Goal: Transaction & Acquisition: Purchase product/service

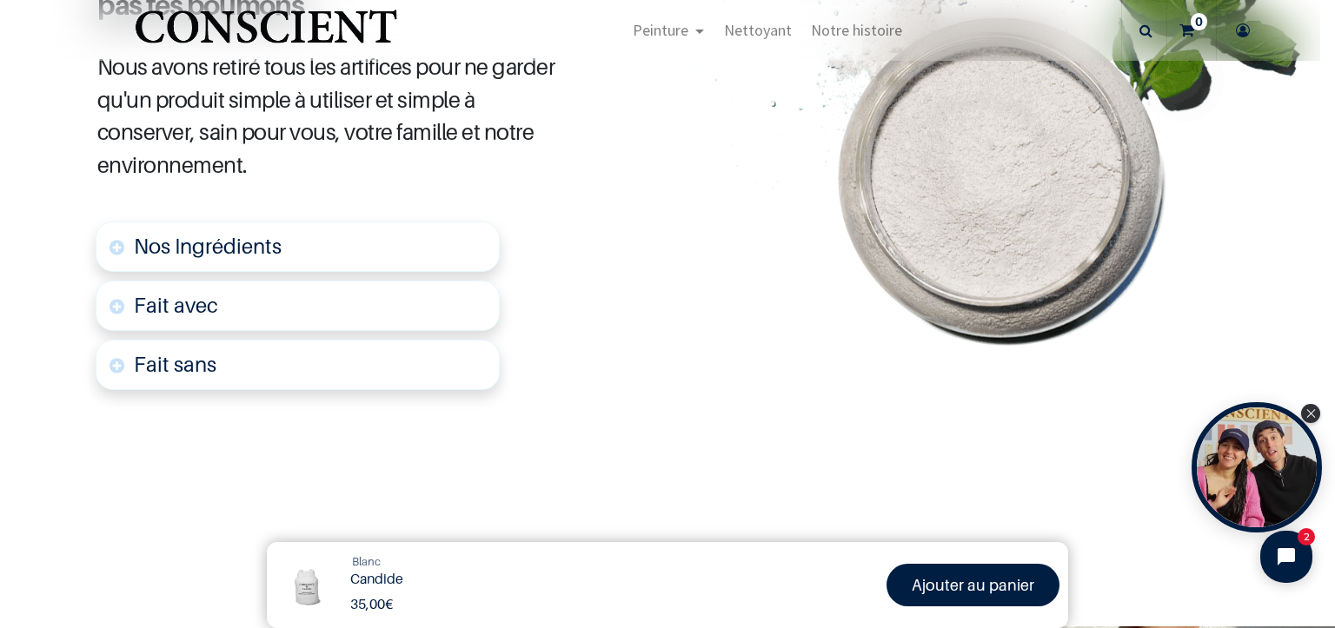
scroll to position [869, 0]
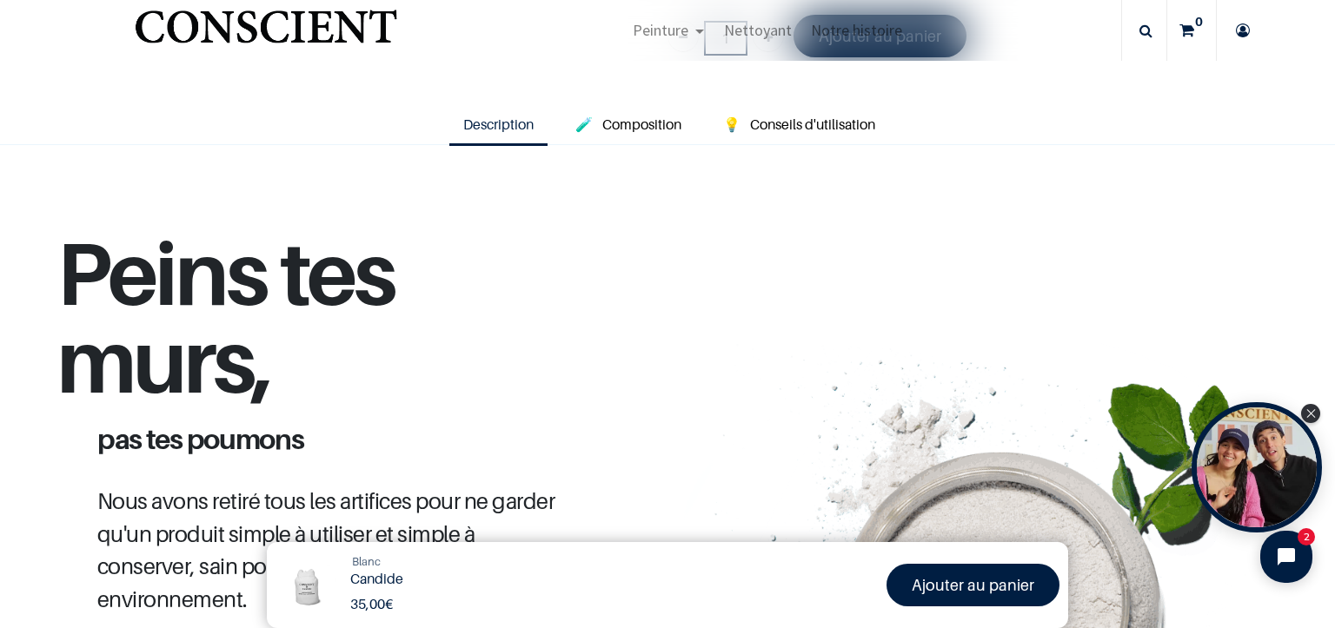
scroll to position [174, 0]
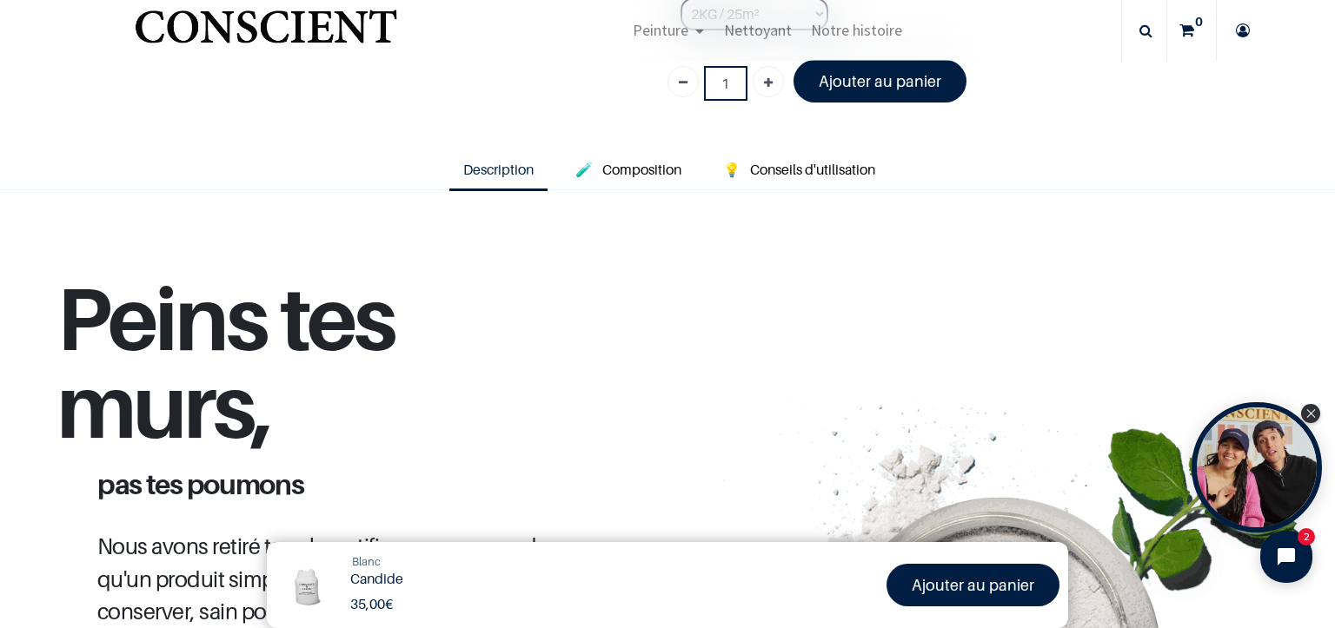
scroll to position [348, 0]
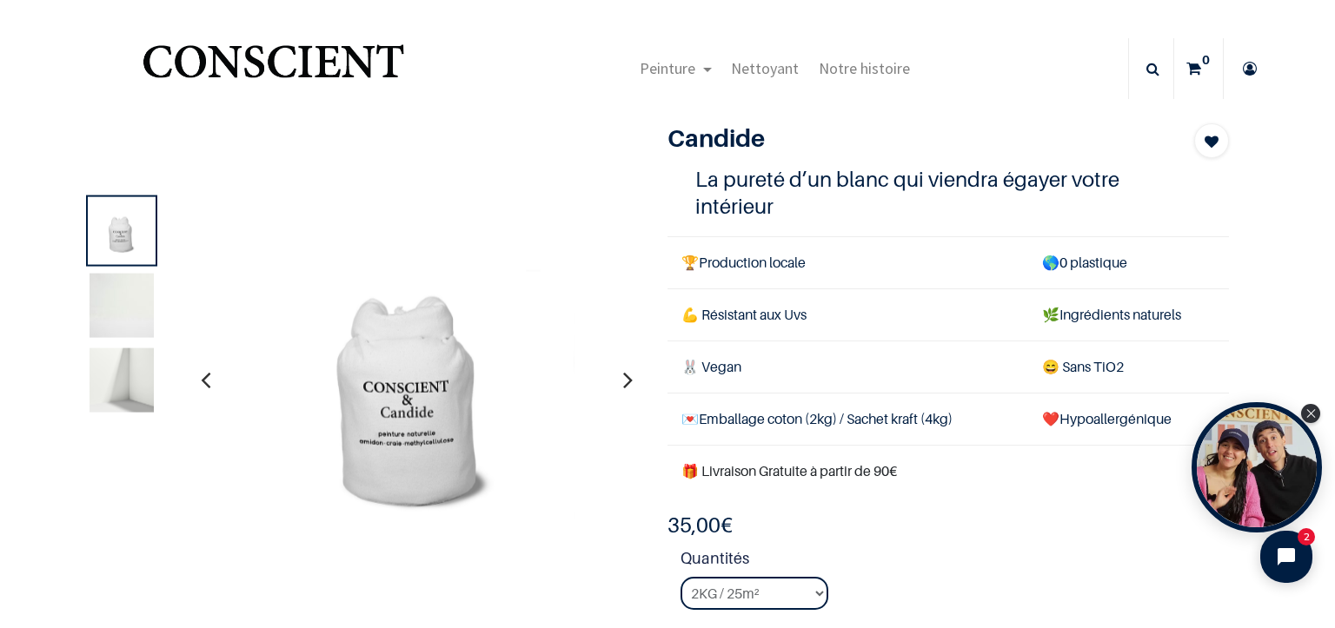
scroll to position [261, 0]
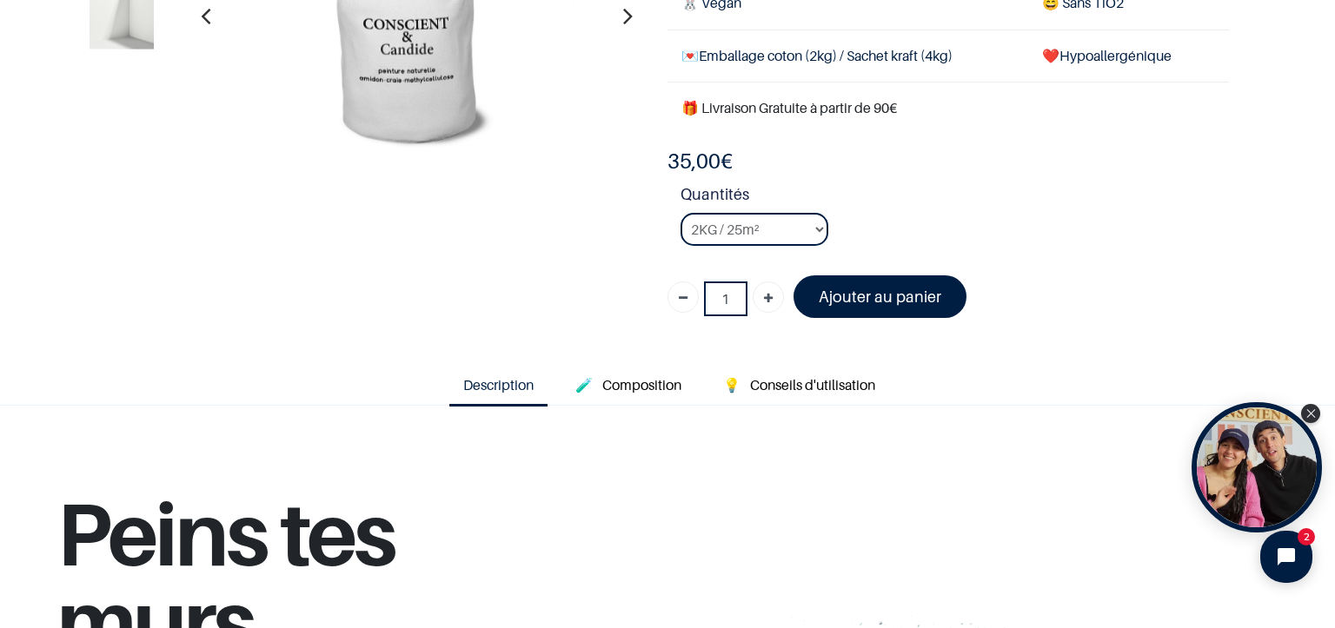
click at [514, 388] on span "Description" at bounding box center [498, 384] width 70 height 17
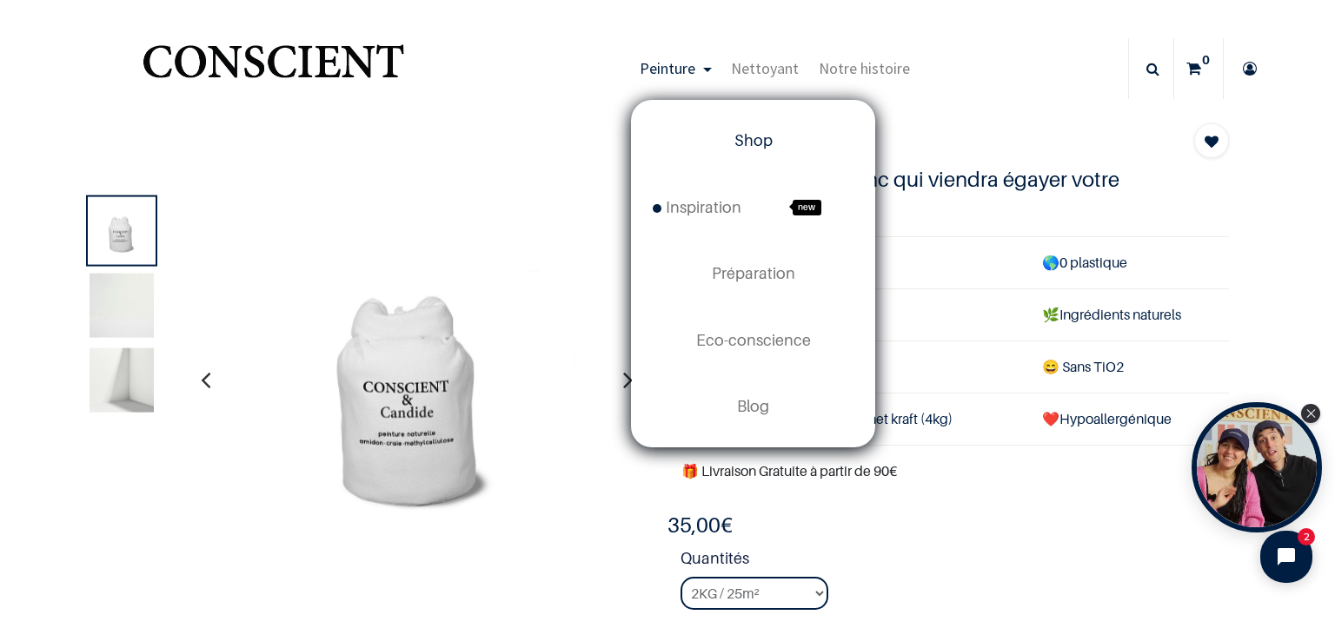
click at [738, 138] on span "Shop" at bounding box center [753, 140] width 38 height 18
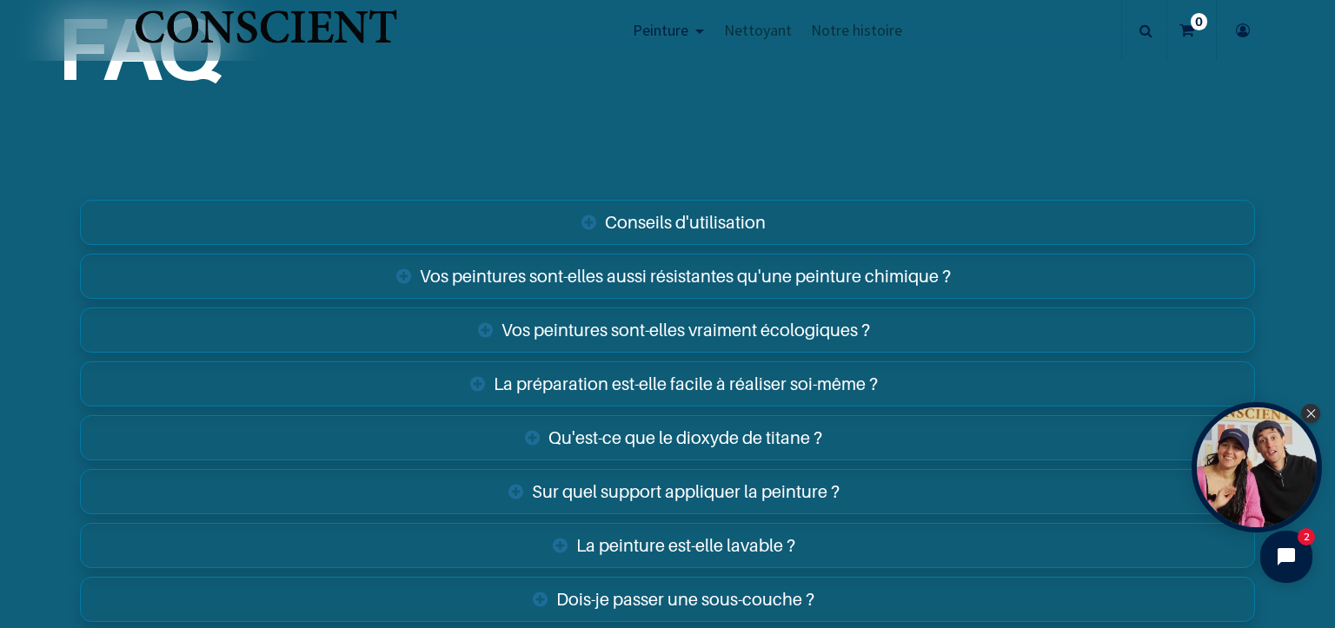
scroll to position [6169, 0]
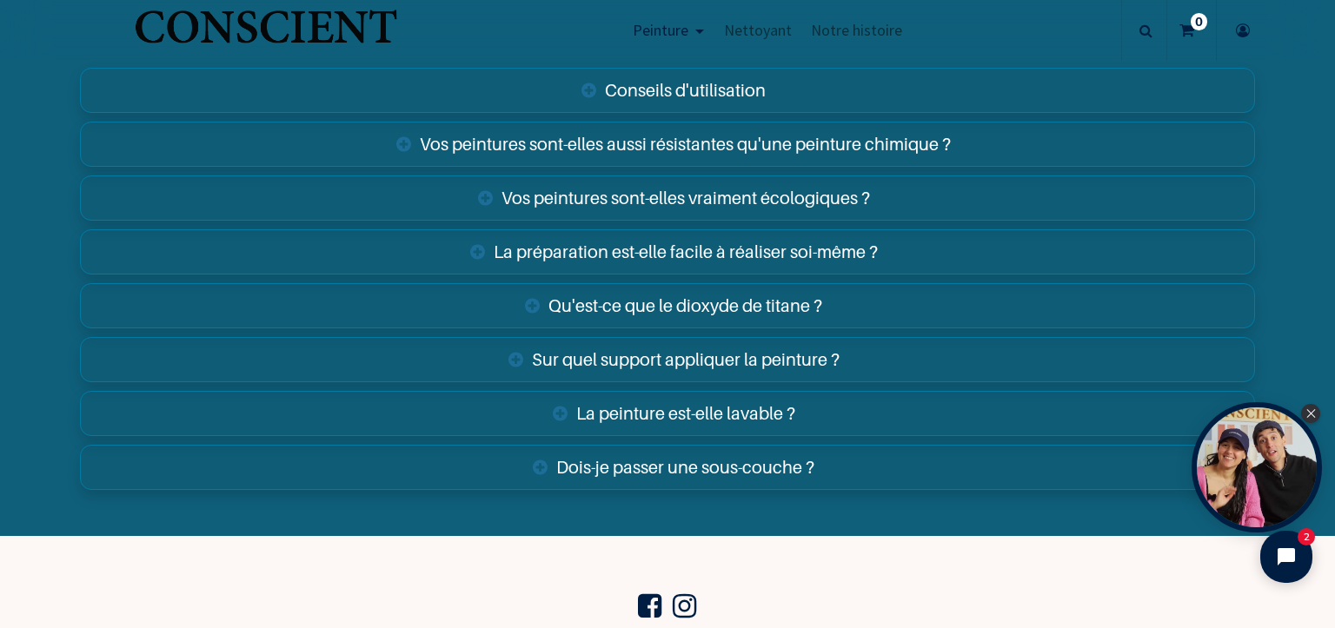
click at [737, 401] on link "La peinture est-elle lavable ?" at bounding box center [667, 413] width 1175 height 45
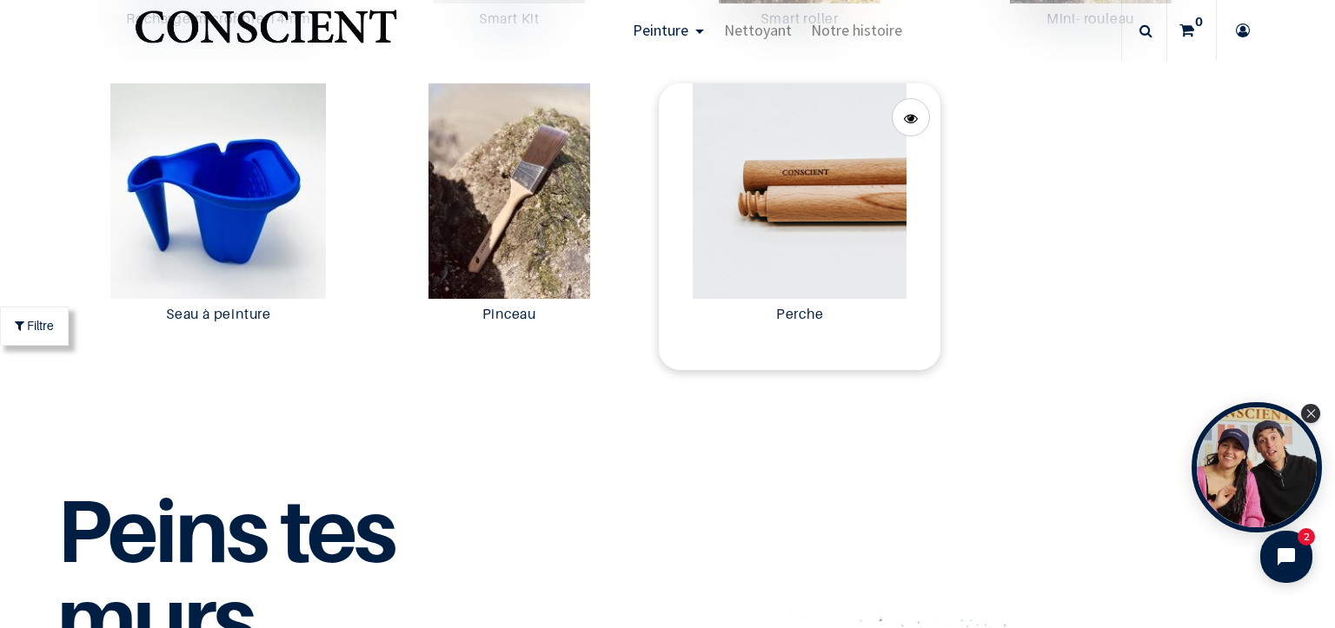
scroll to position [3475, 0]
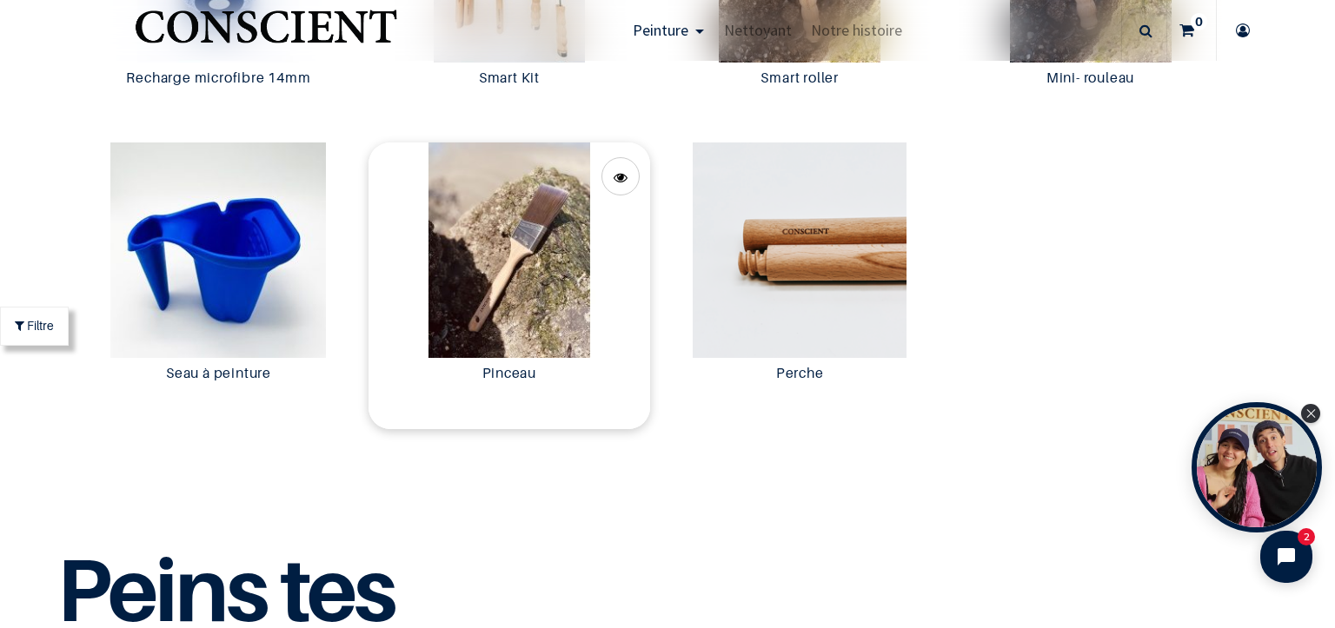
click at [547, 258] on img at bounding box center [509, 249] width 282 height 215
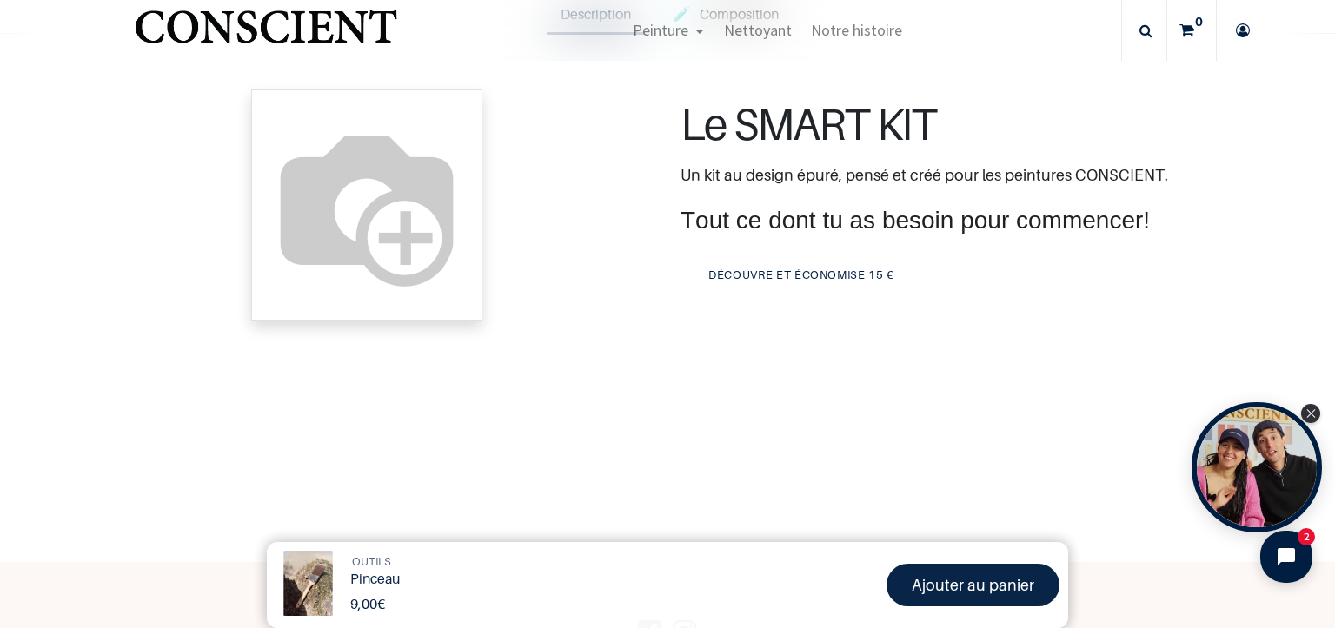
scroll to position [348, 0]
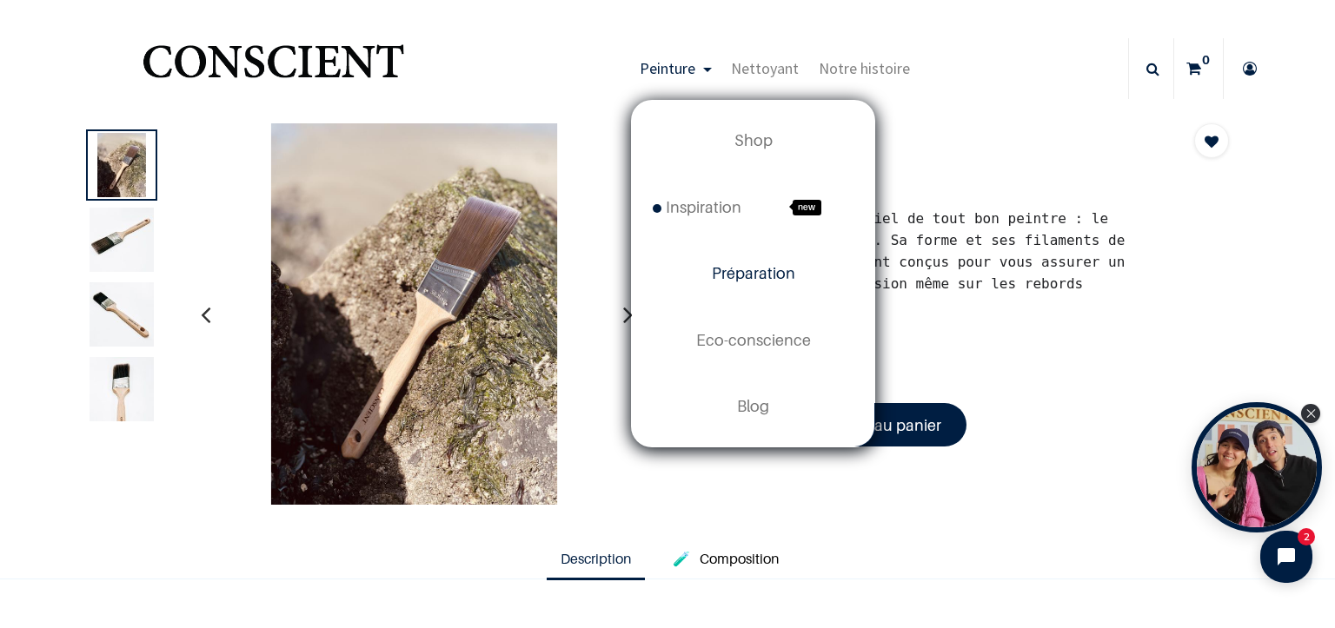
click at [725, 272] on span "Préparation" at bounding box center [753, 273] width 83 height 18
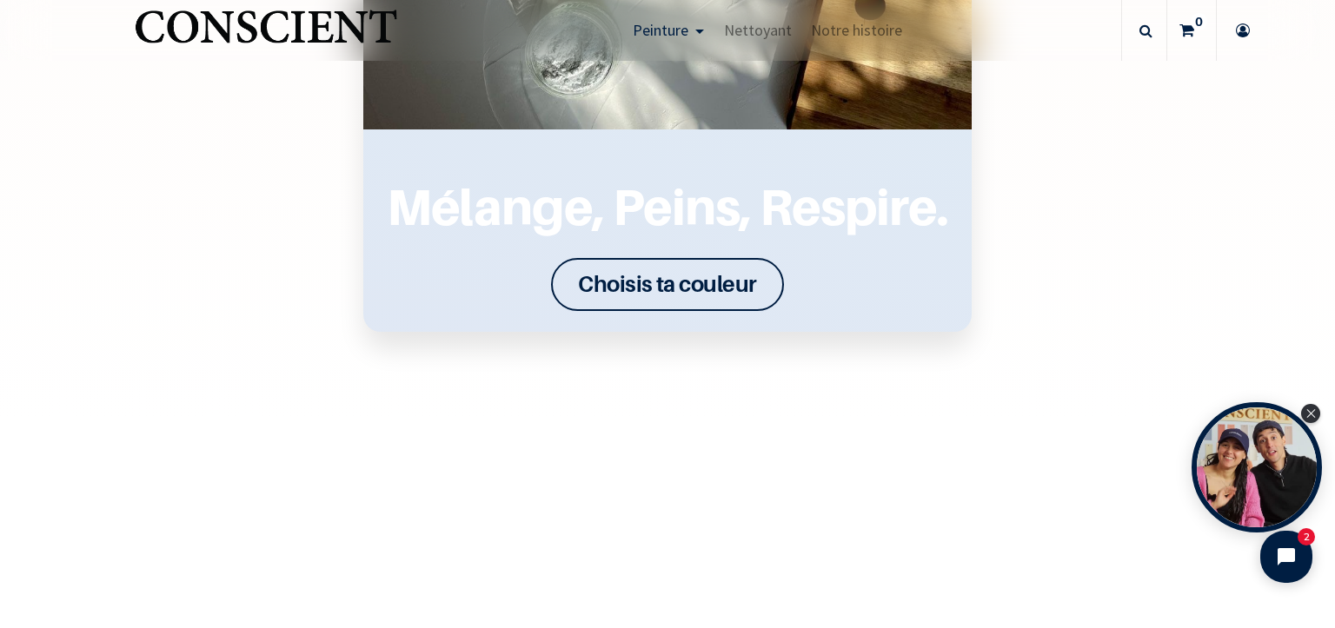
scroll to position [2252, 0]
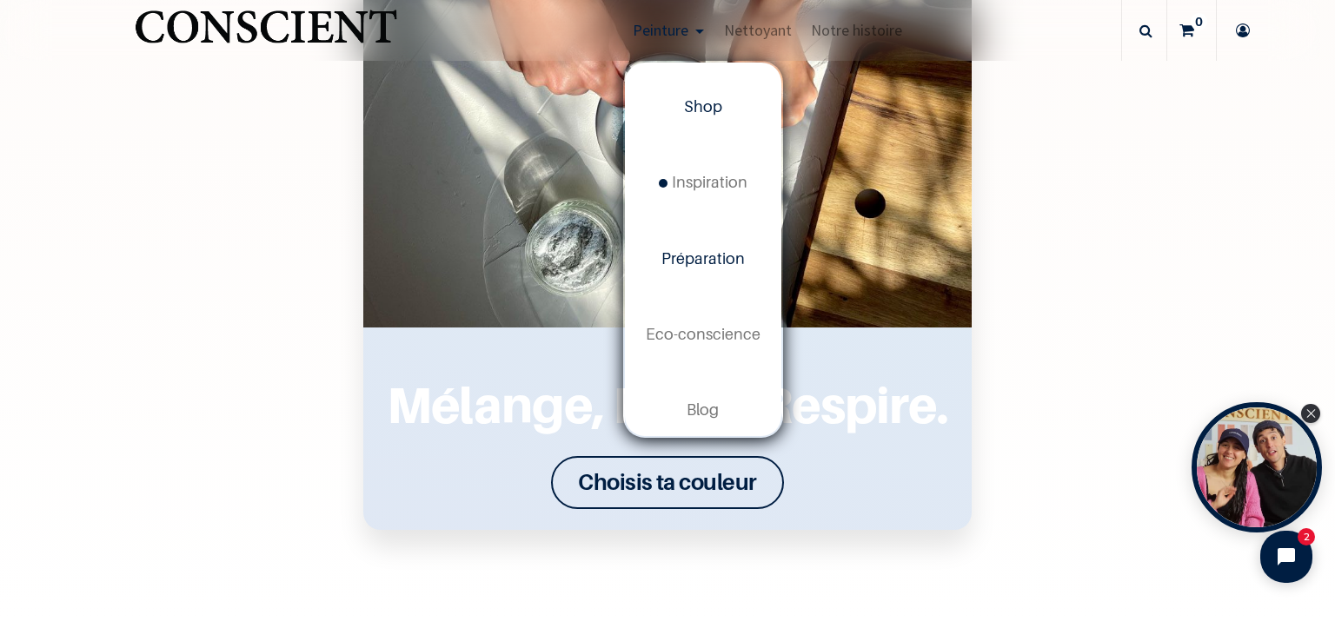
click at [700, 101] on span "Shop" at bounding box center [703, 106] width 38 height 18
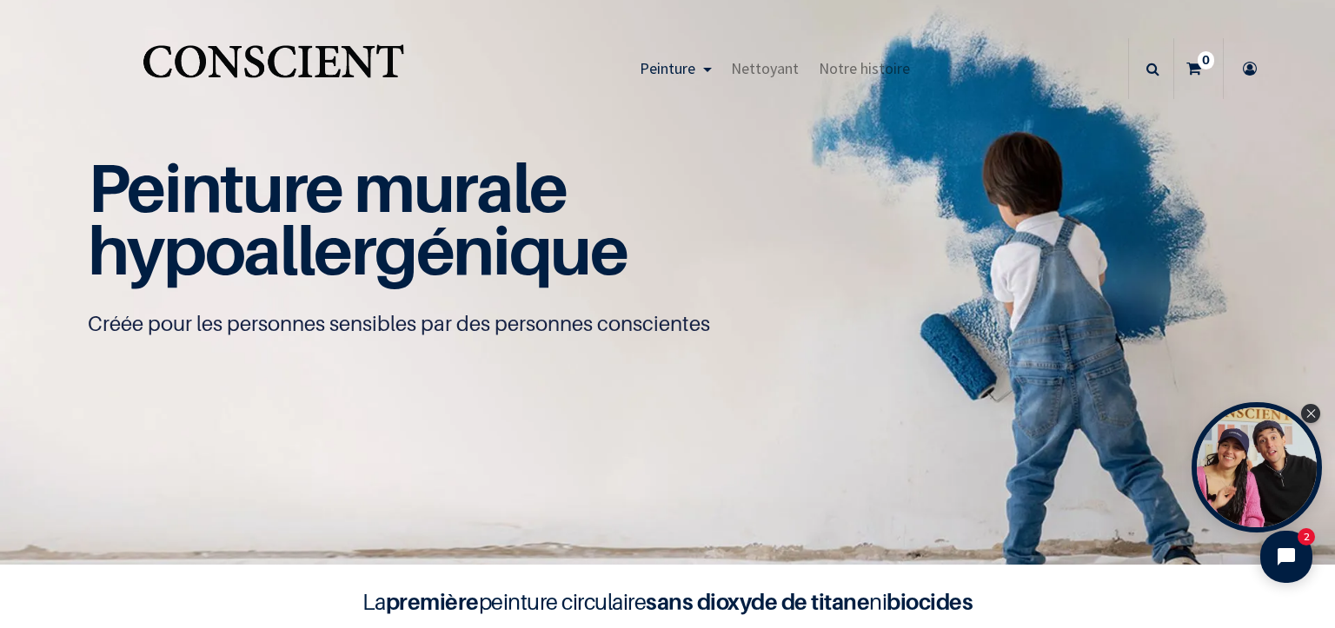
drag, startPoint x: 466, startPoint y: 80, endPoint x: 467, endPoint y: 96, distance: 15.7
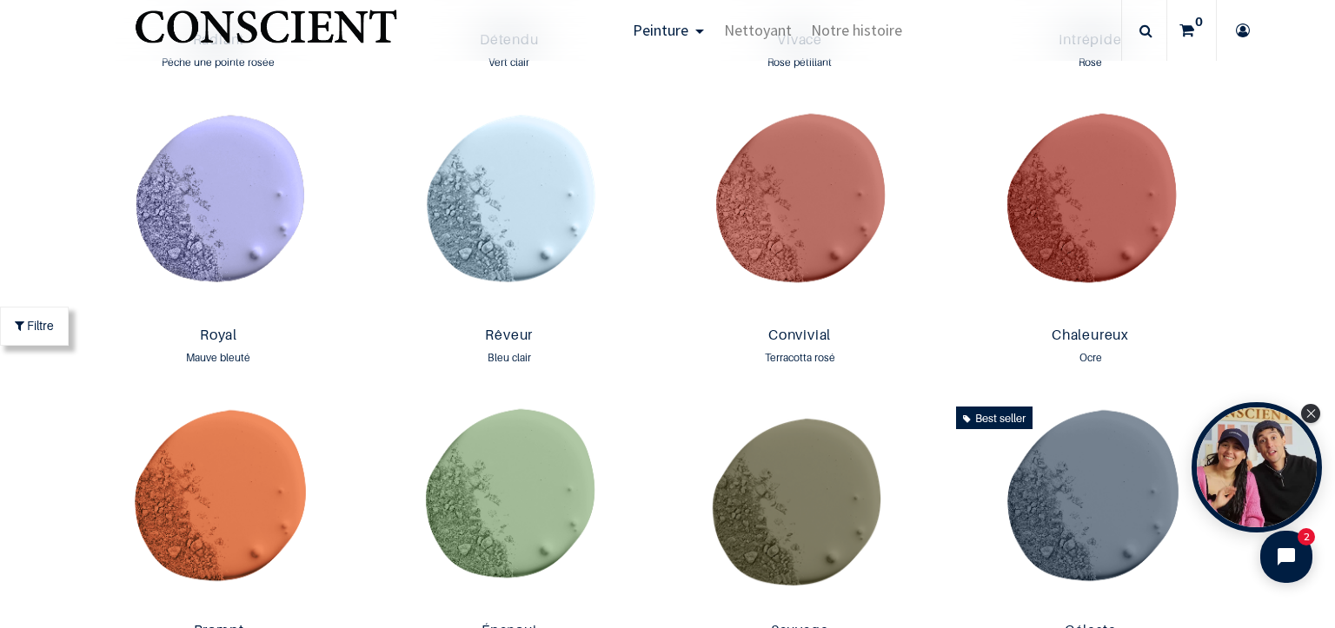
scroll to position [2026, 0]
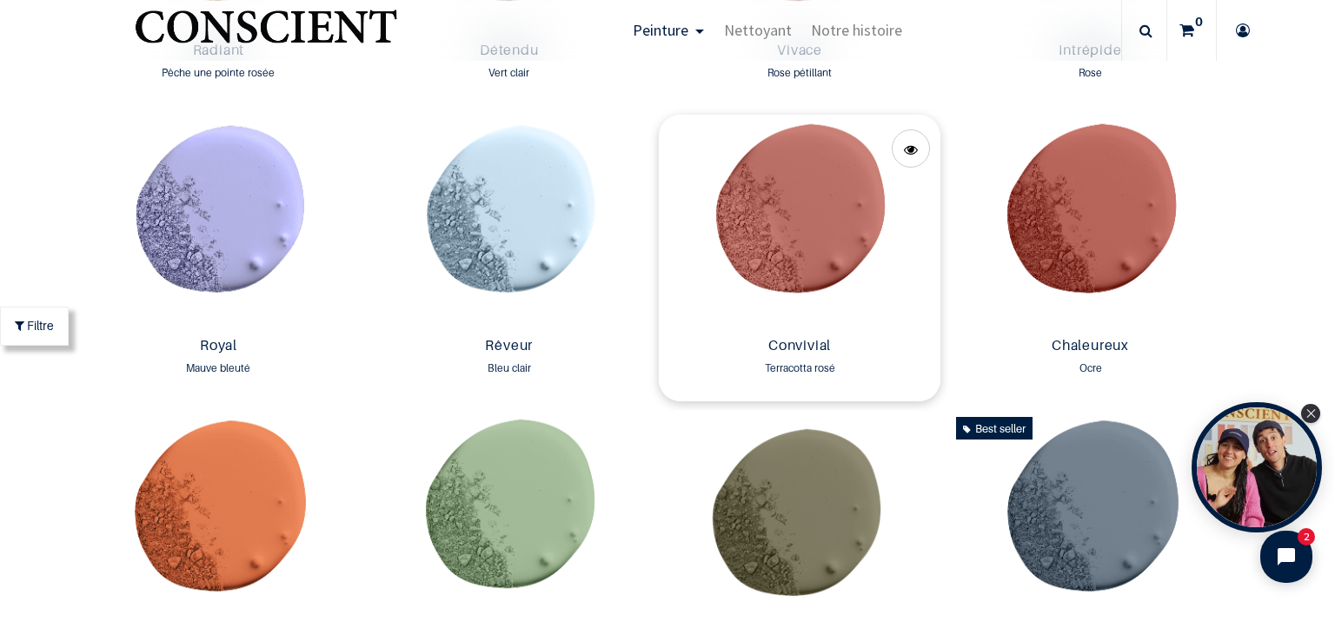
click at [785, 180] on img at bounding box center [800, 222] width 282 height 215
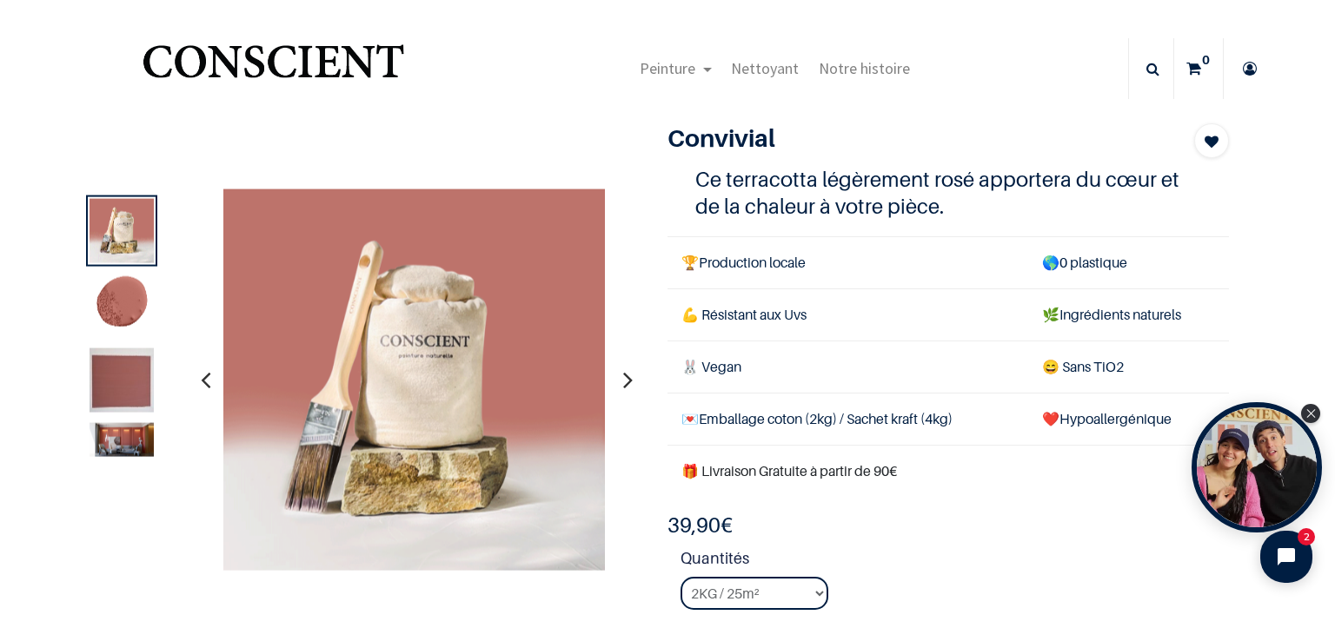
click at [116, 380] on img at bounding box center [121, 380] width 64 height 64
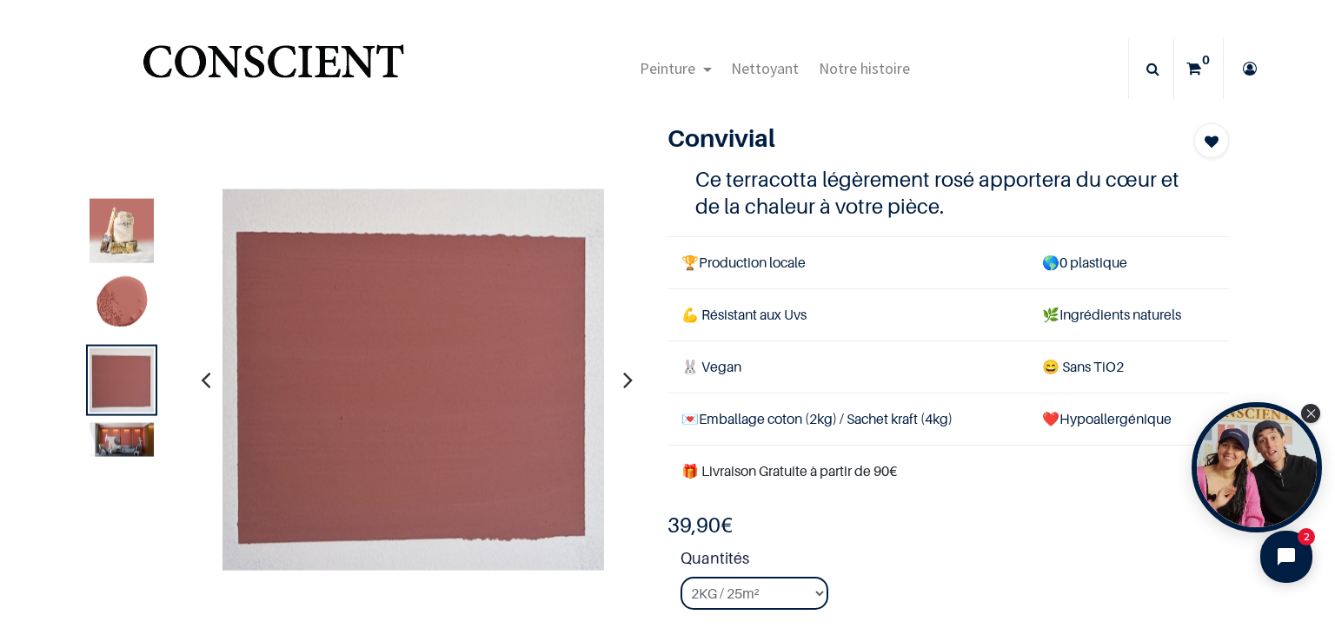
click at [132, 436] on img at bounding box center [121, 440] width 64 height 34
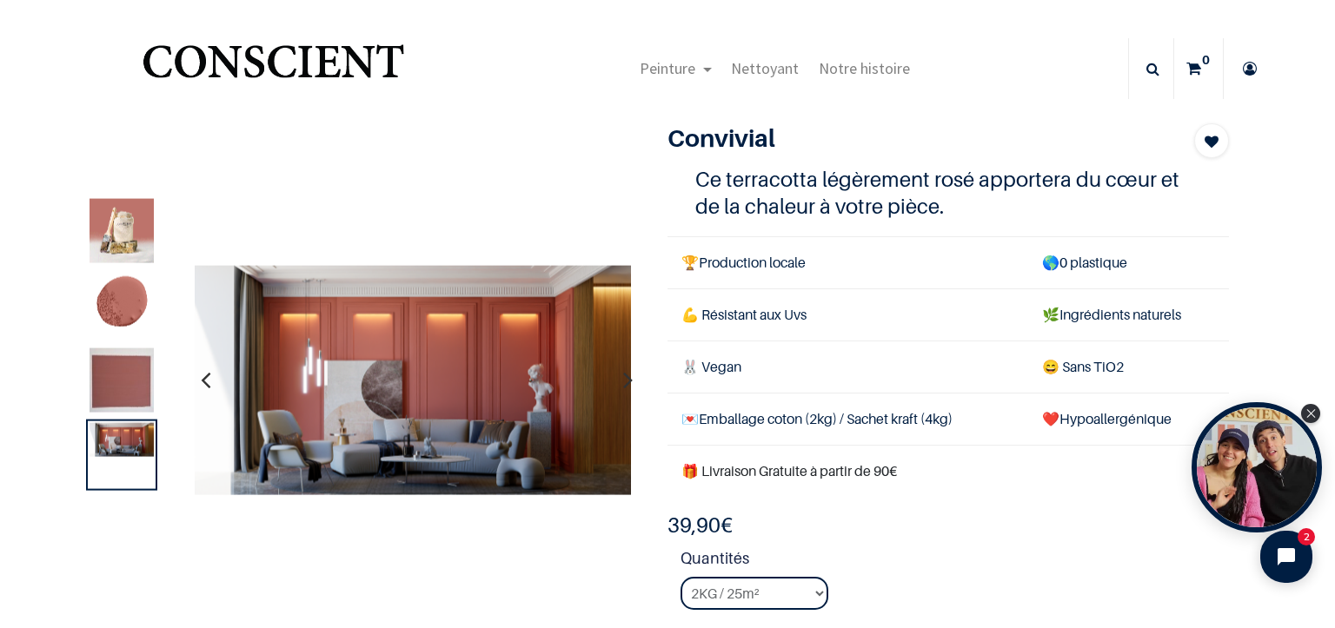
click at [119, 367] on img at bounding box center [121, 380] width 64 height 64
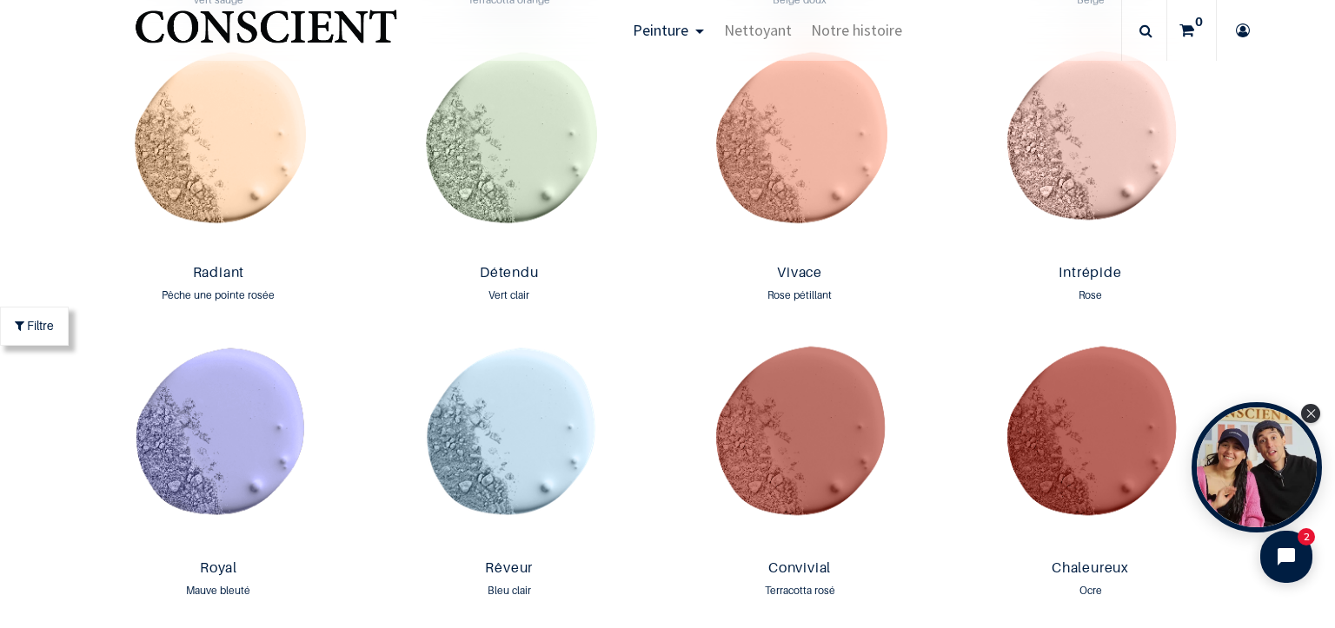
scroll to position [1802, 0]
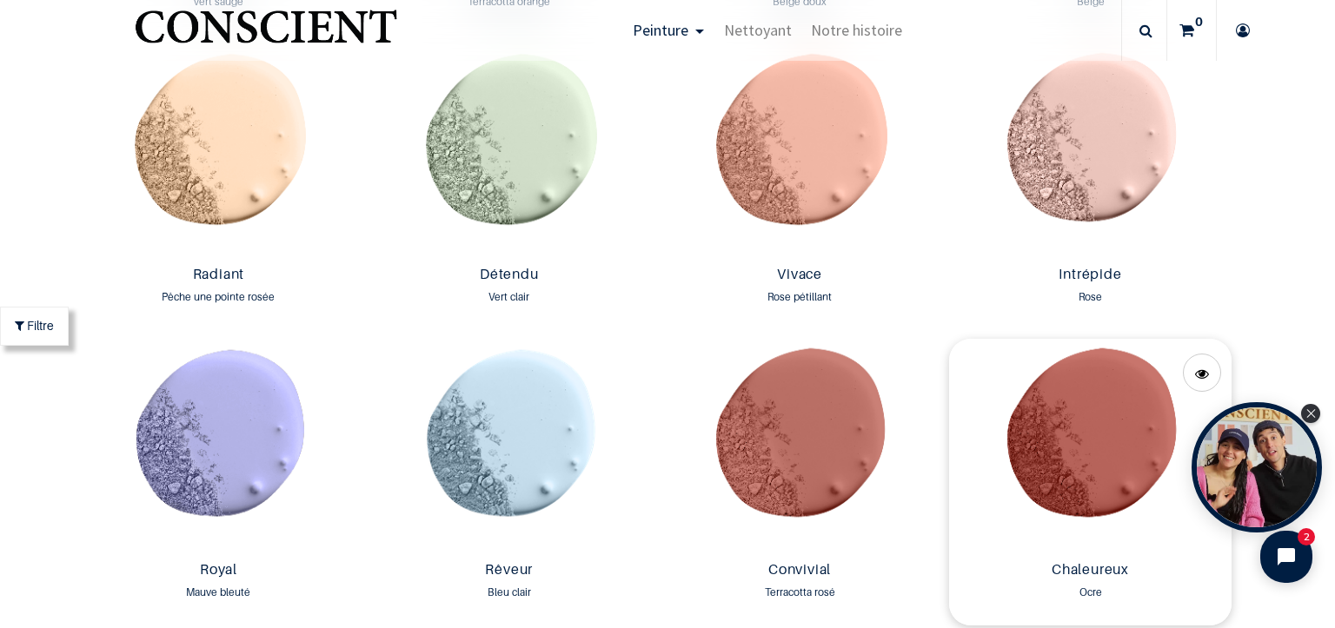
click at [1071, 432] on img at bounding box center [1090, 446] width 282 height 215
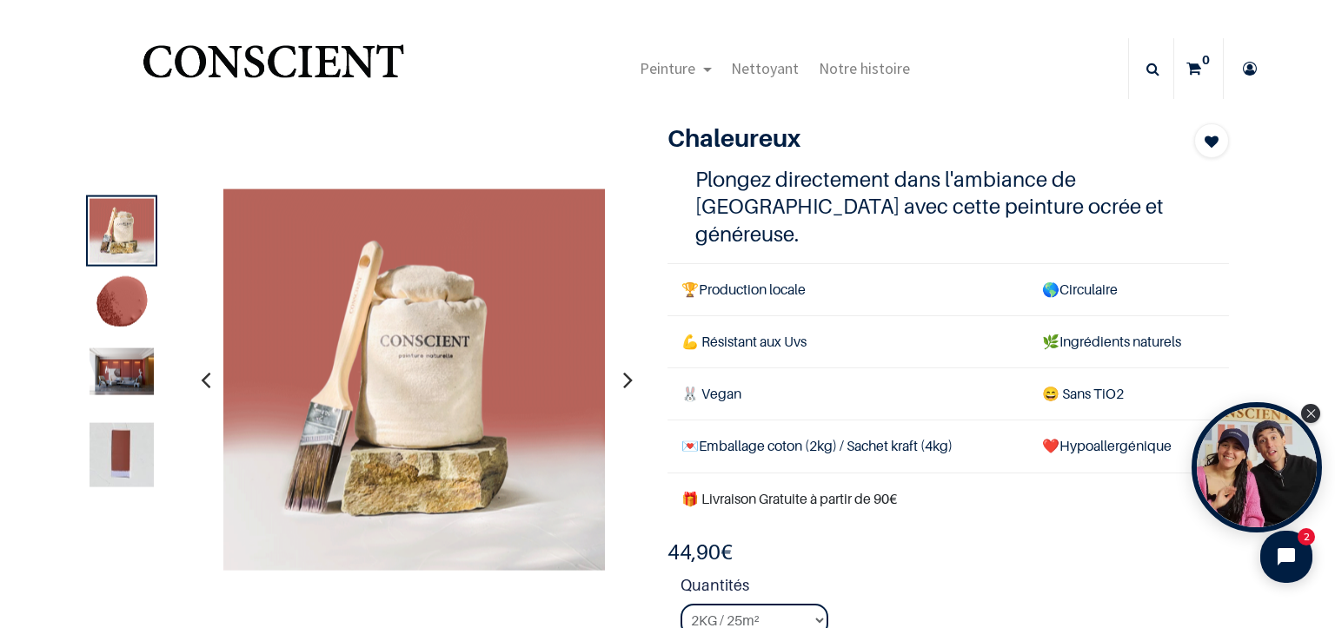
click at [109, 300] on img at bounding box center [121, 306] width 64 height 64
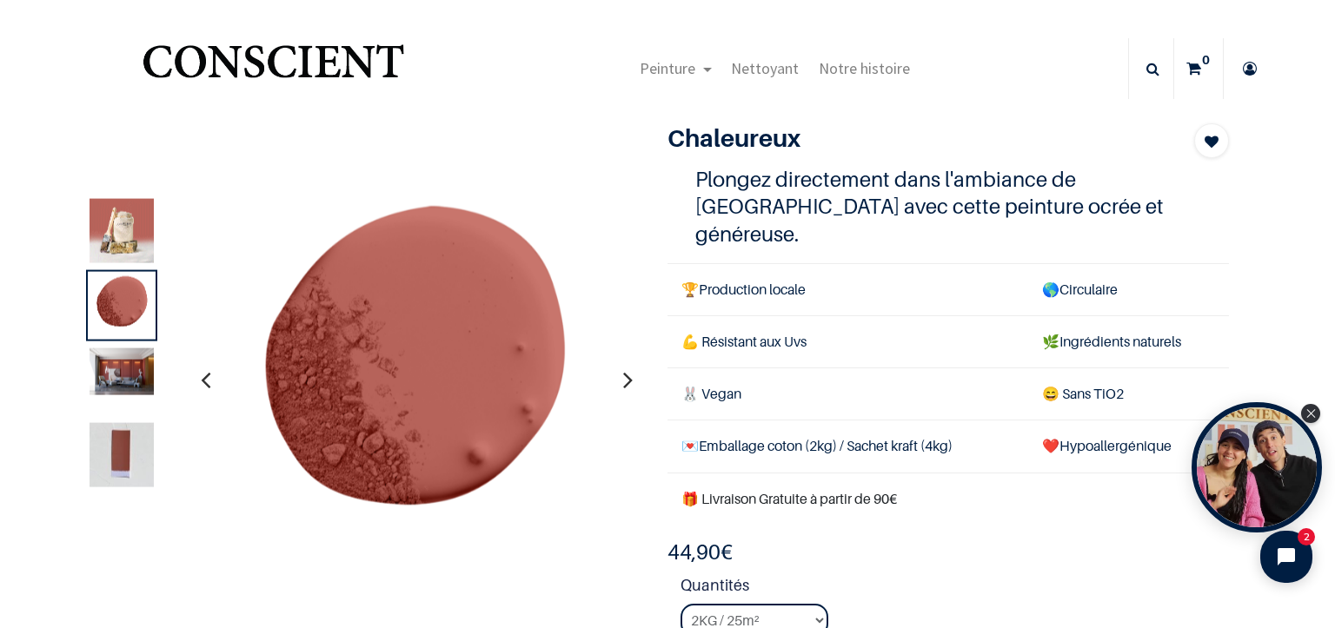
click at [123, 446] on img at bounding box center [121, 455] width 64 height 64
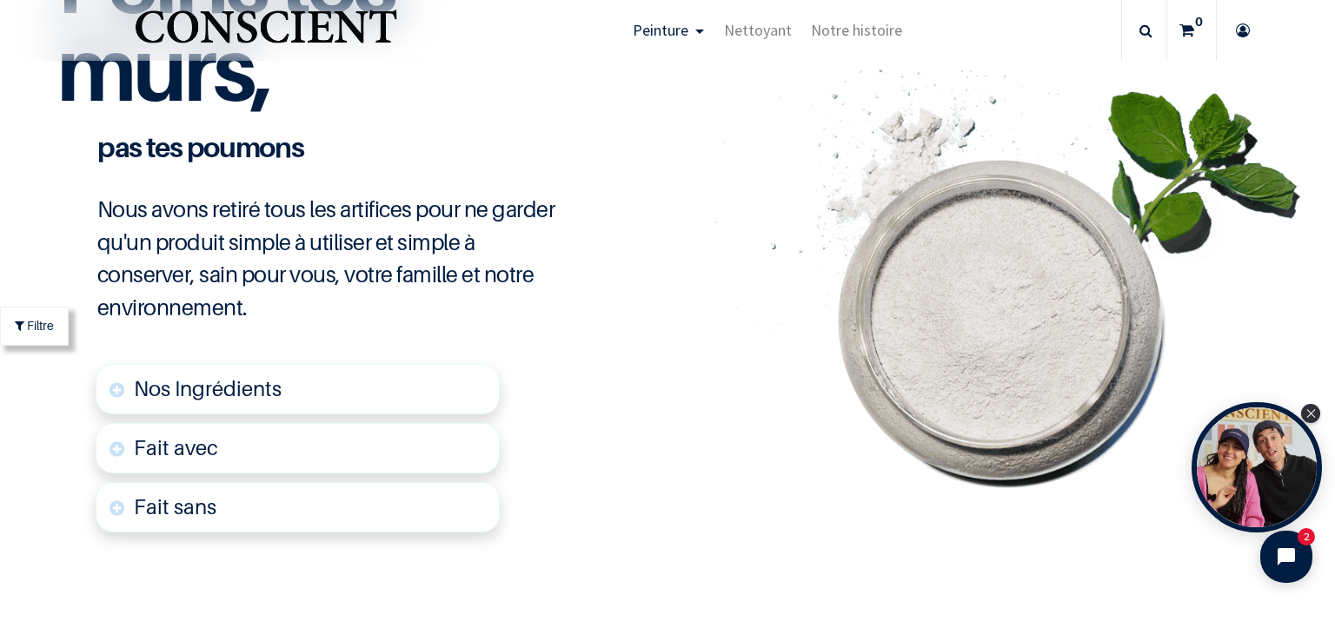
scroll to position [3865, 0]
